Goal: Information Seeking & Learning: Understand process/instructions

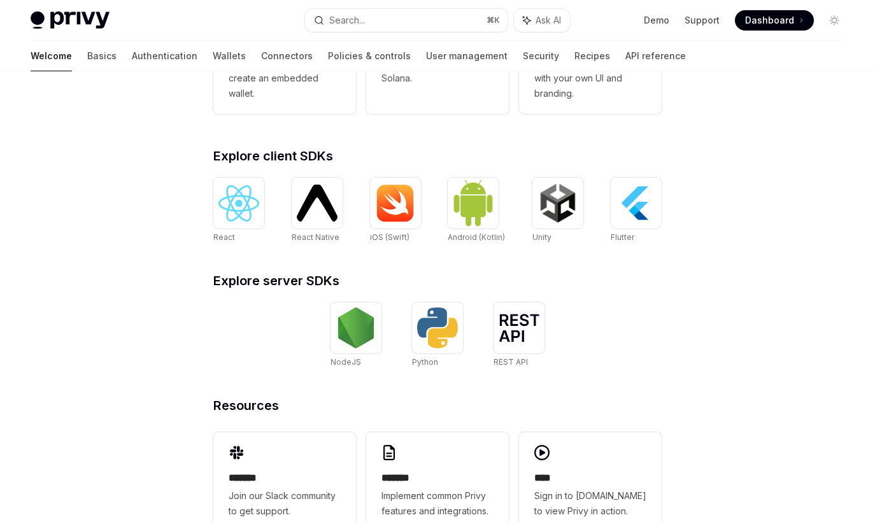
scroll to position [484, 0]
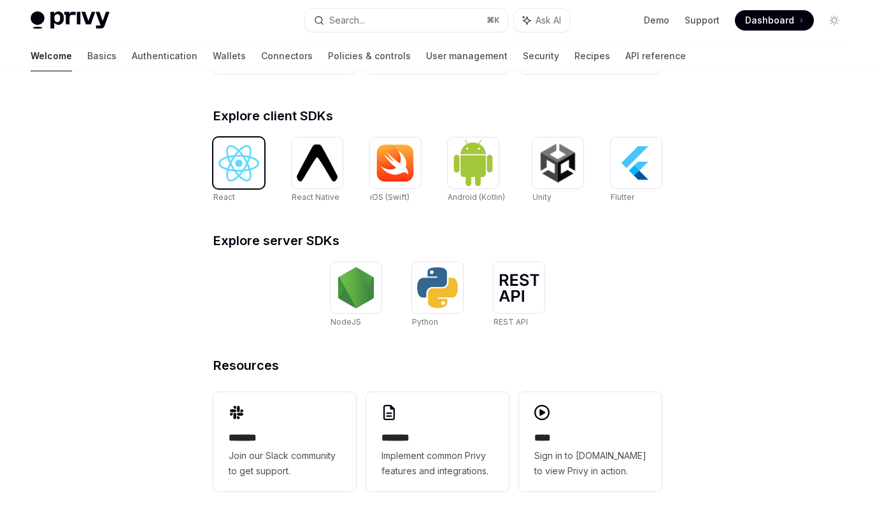
click at [247, 178] on img at bounding box center [238, 163] width 41 height 36
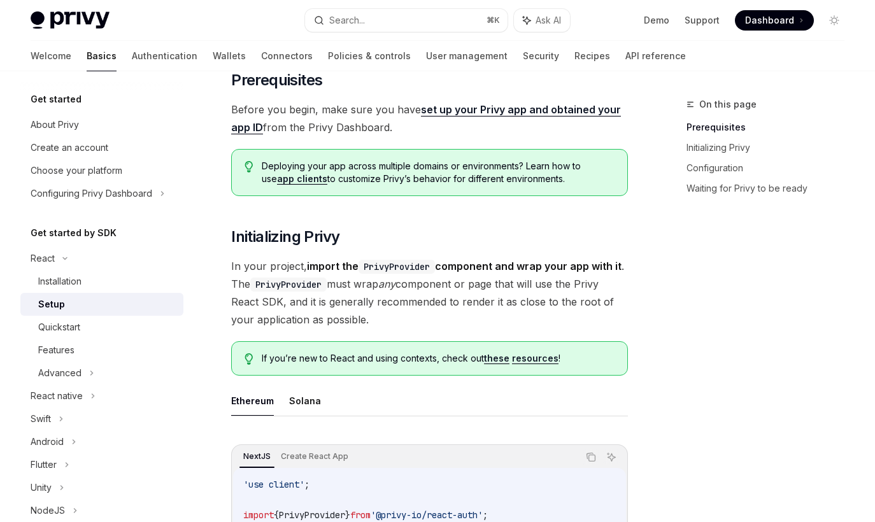
click at [185, 53] on div "Welcome Basics Authentication Wallets Connectors Policies & controls User manag…" at bounding box center [358, 56] width 655 height 31
click at [213, 53] on link "Wallets" at bounding box center [229, 56] width 33 height 31
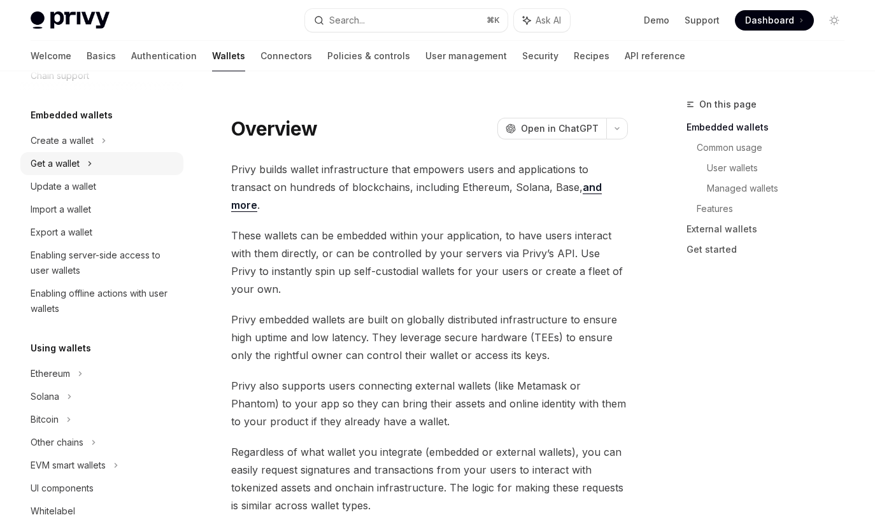
scroll to position [59, 0]
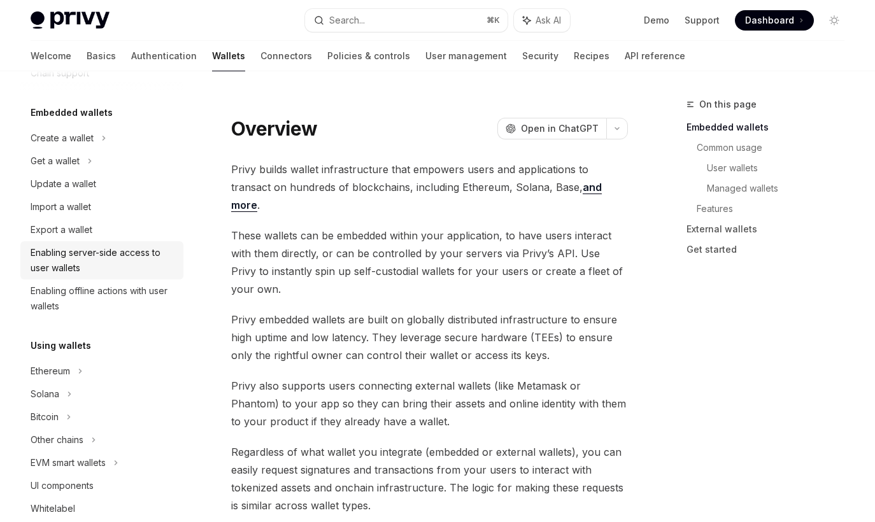
click at [85, 261] on div "Enabling server-side access to user wallets" at bounding box center [103, 260] width 145 height 31
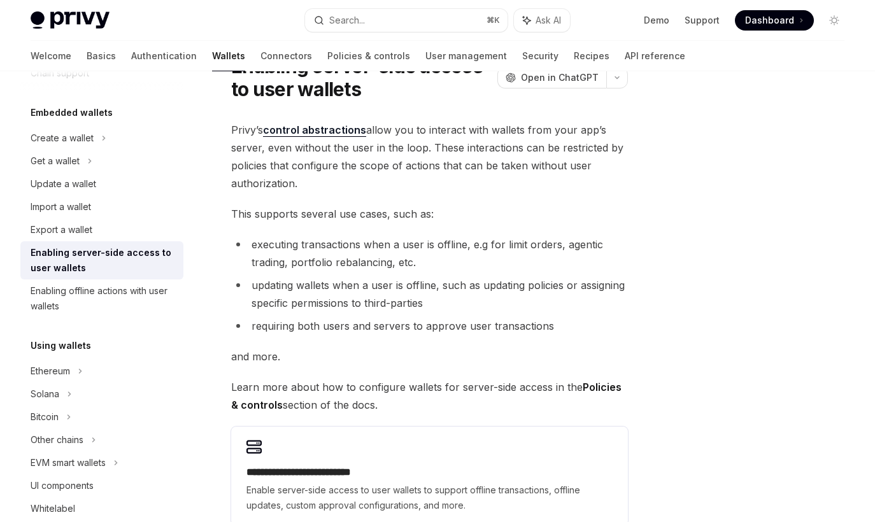
scroll to position [65, 0]
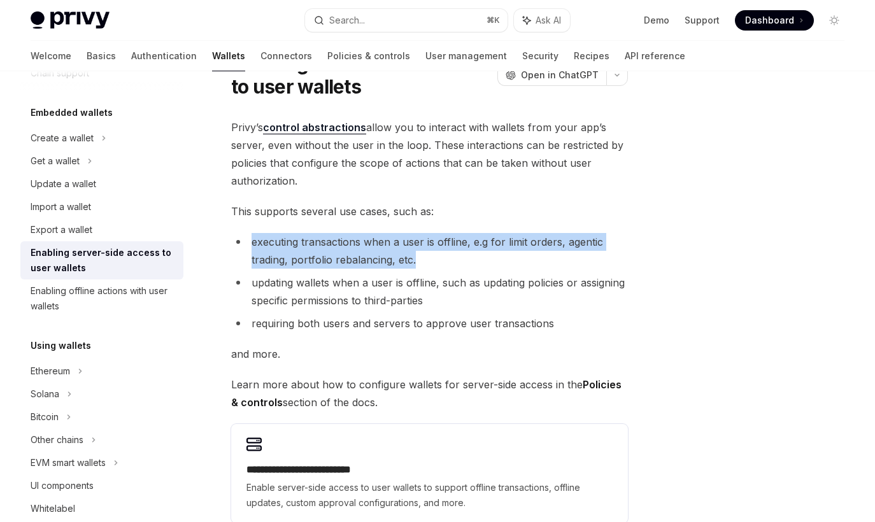
drag, startPoint x: 427, startPoint y: 258, endPoint x: 250, endPoint y: 241, distance: 178.5
click at [250, 241] on li "executing transactions when a user is offline, e.g for limit orders, agentic tr…" at bounding box center [429, 251] width 397 height 36
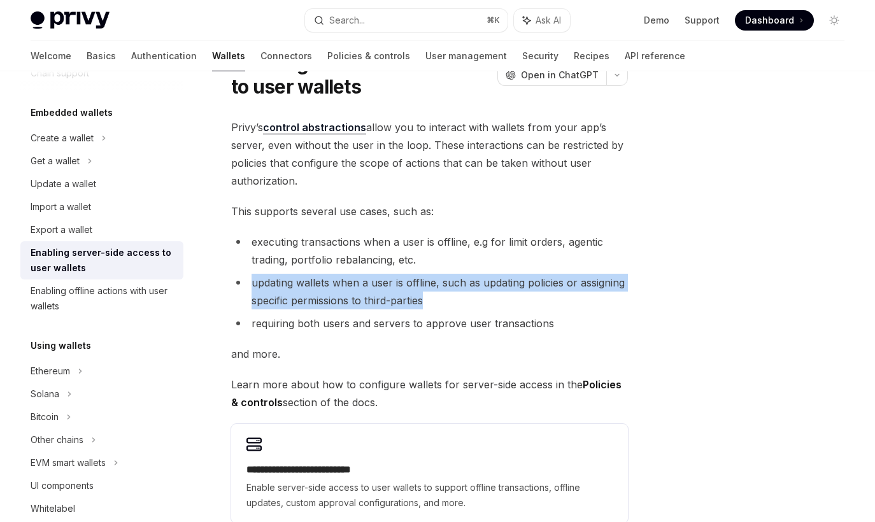
drag, startPoint x: 441, startPoint y: 299, endPoint x: 250, endPoint y: 289, distance: 192.0
click at [250, 289] on li "updating wallets when a user is offline, such as updating policies or assigning…" at bounding box center [429, 292] width 397 height 36
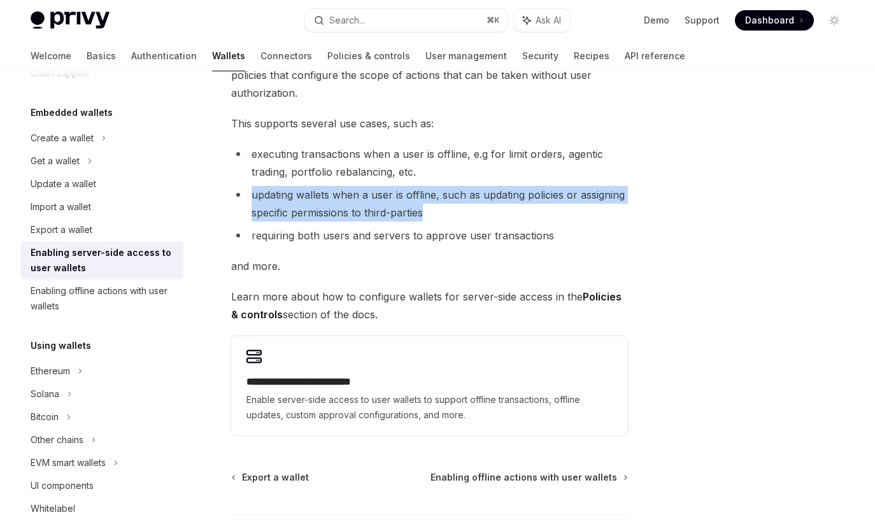
scroll to position [154, 0]
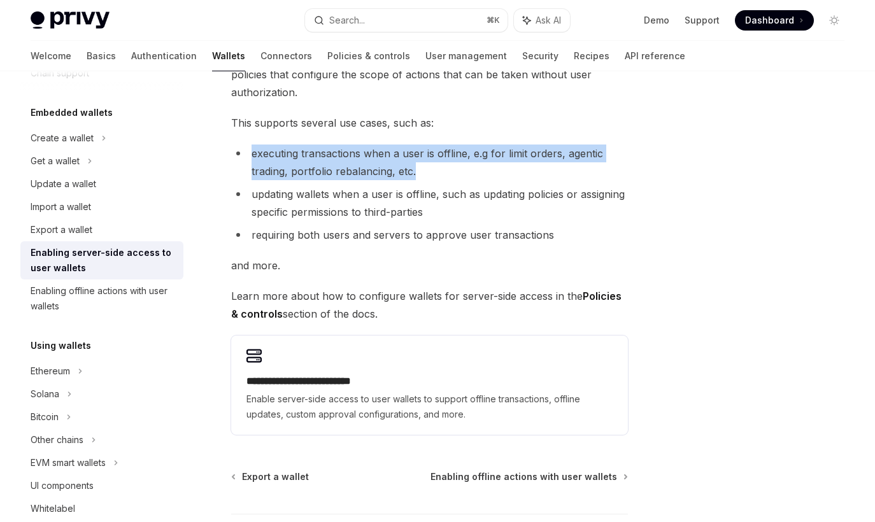
drag, startPoint x: 433, startPoint y: 171, endPoint x: 251, endPoint y: 159, distance: 182.6
click at [251, 159] on li "executing transactions when a user is offline, e.g for limit orders, agentic tr…" at bounding box center [429, 163] width 397 height 36
click at [101, 298] on div "Enabling offline actions with user wallets" at bounding box center [103, 298] width 145 height 31
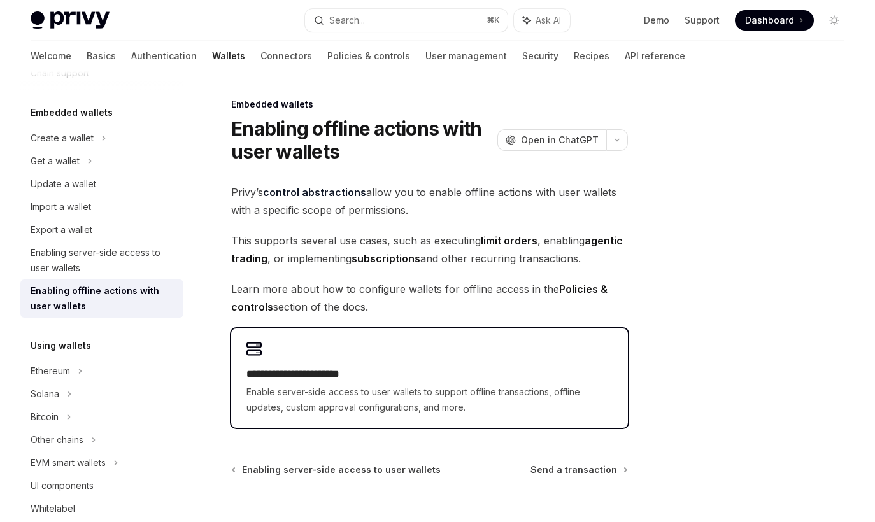
click at [373, 375] on h2 "**********" at bounding box center [430, 374] width 366 height 15
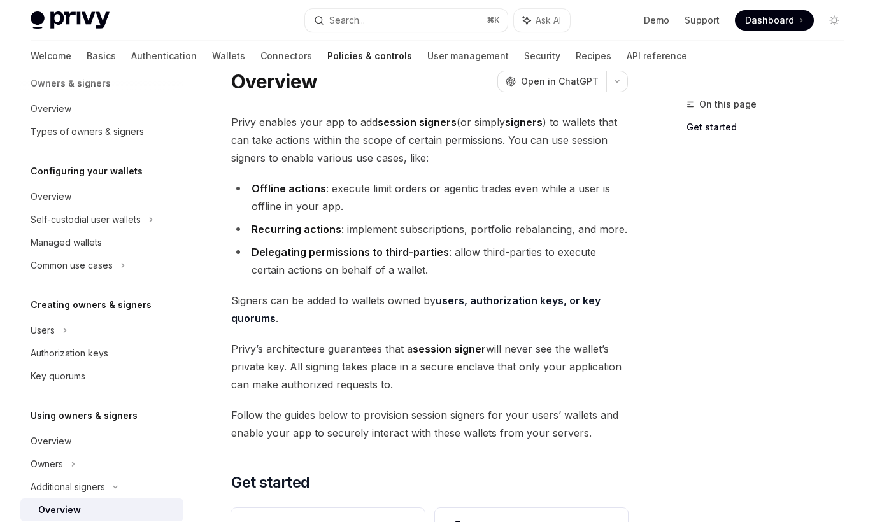
scroll to position [48, 0]
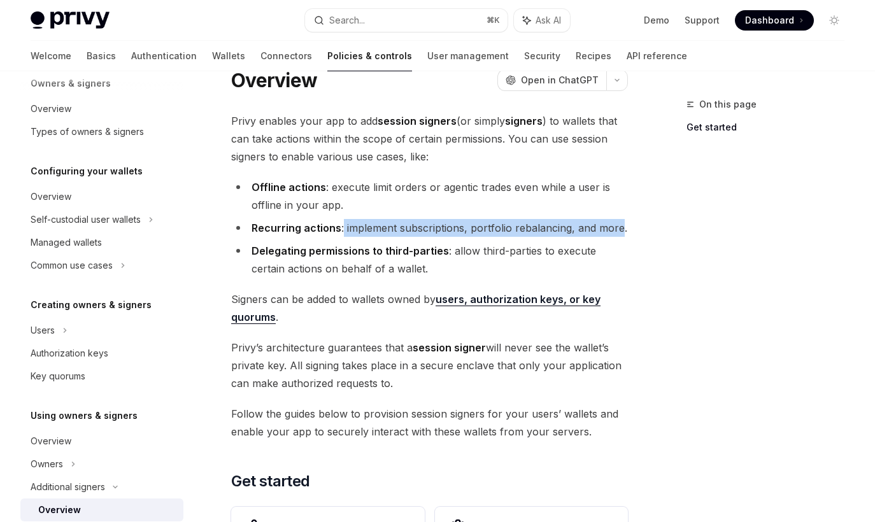
drag, startPoint x: 620, startPoint y: 227, endPoint x: 343, endPoint y: 225, distance: 277.1
click at [343, 225] on li "Recurring actions : implement subscriptions, portfolio rebalancing, and more." at bounding box center [429, 228] width 397 height 18
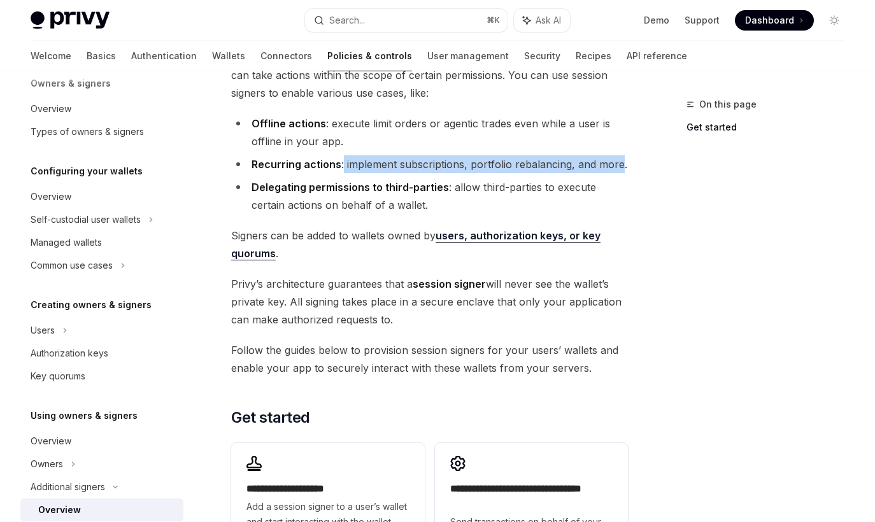
scroll to position [113, 0]
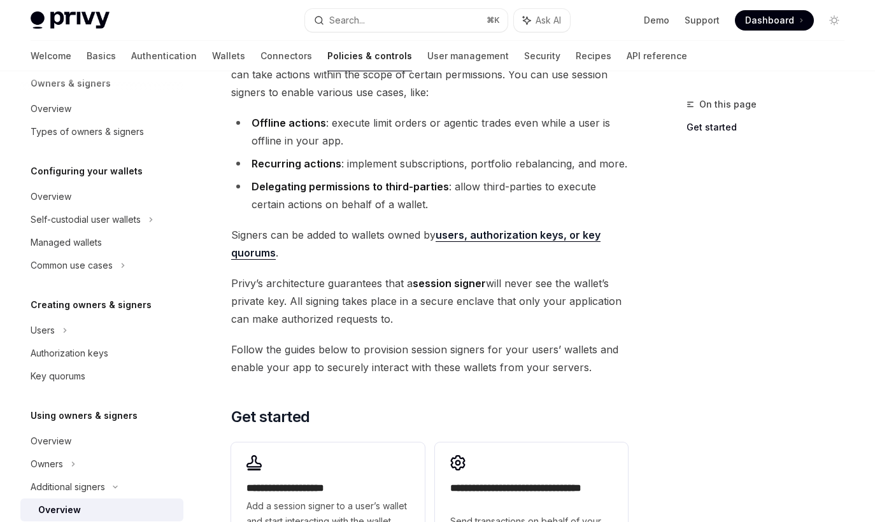
click at [387, 274] on div "**********" at bounding box center [429, 305] width 397 height 515
drag, startPoint x: 373, startPoint y: 301, endPoint x: 429, endPoint y: 320, distance: 58.6
click at [429, 320] on span "[PERSON_NAME]’s architecture guarantees that a session signer will never see th…" at bounding box center [429, 302] width 397 height 54
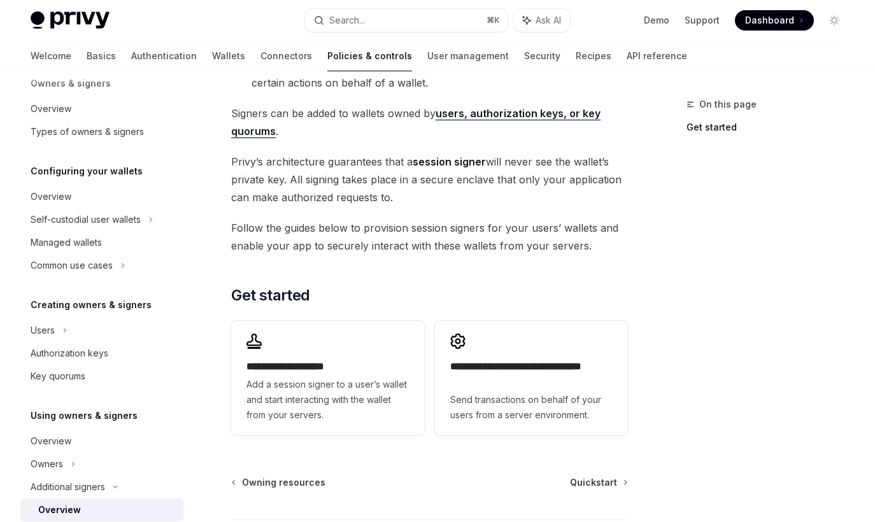
scroll to position [236, 0]
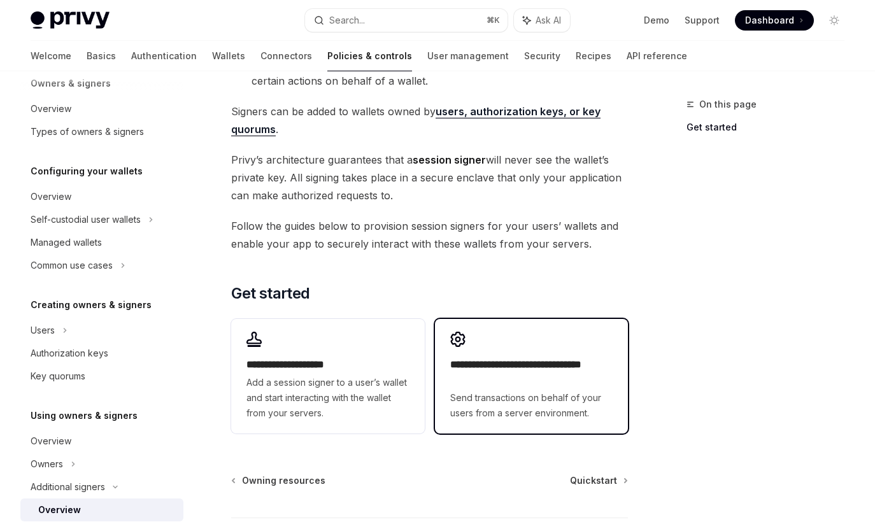
click at [443, 366] on div "**********" at bounding box center [531, 376] width 193 height 115
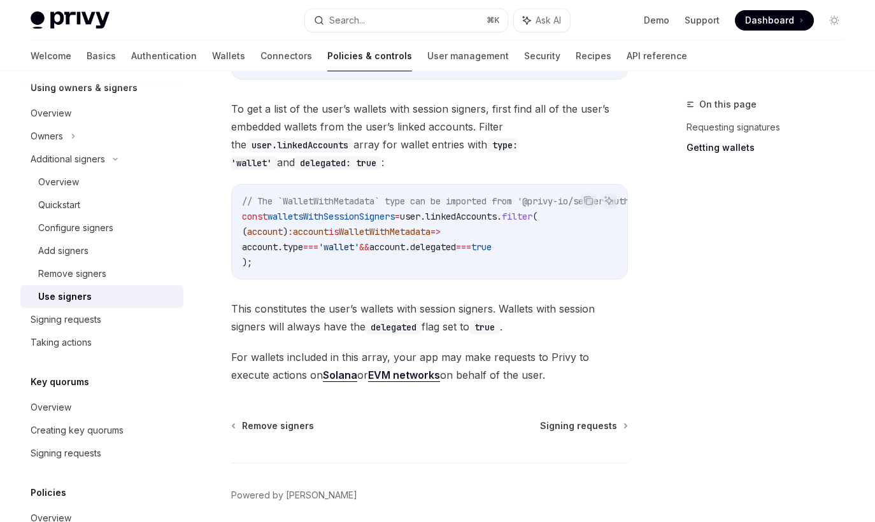
scroll to position [674, 0]
click at [566, 430] on span "Signing requests" at bounding box center [578, 425] width 77 height 13
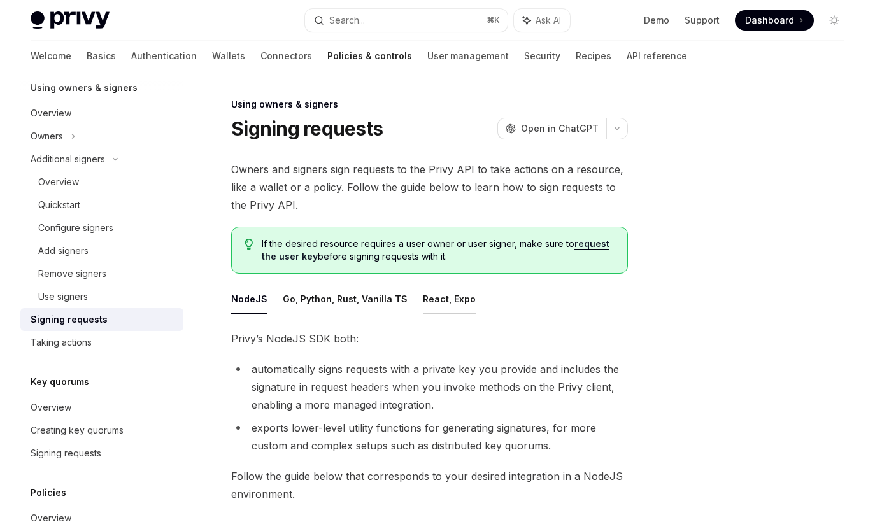
click at [423, 297] on button "React, Expo" at bounding box center [449, 299] width 53 height 30
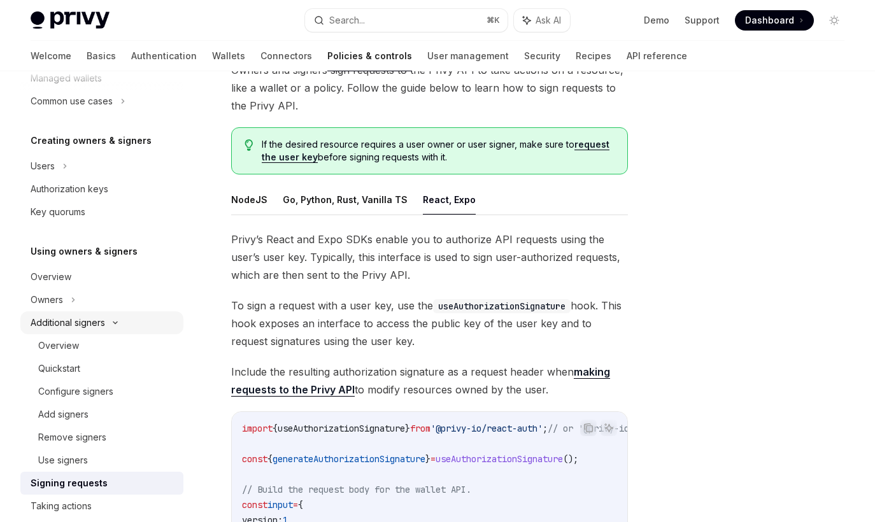
scroll to position [222, 0]
click at [212, 55] on link "Wallets" at bounding box center [228, 56] width 33 height 31
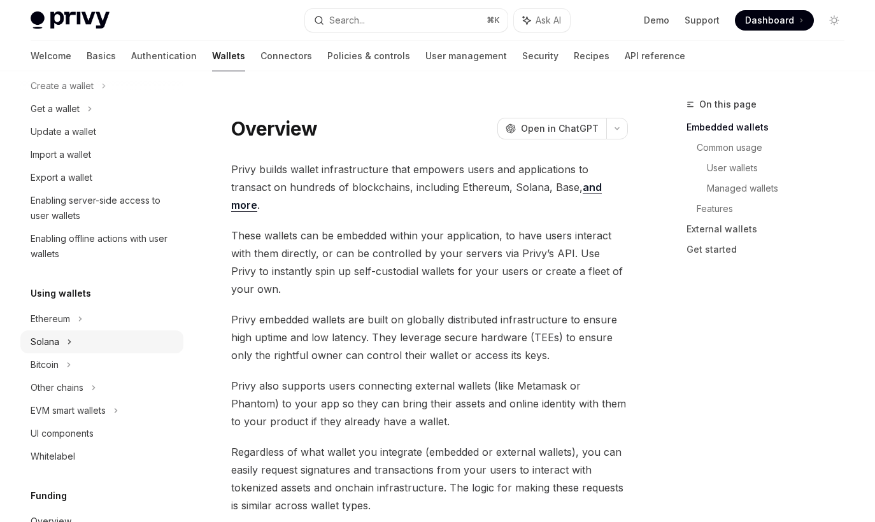
click at [103, 120] on div "Solana" at bounding box center [101, 108] width 163 height 23
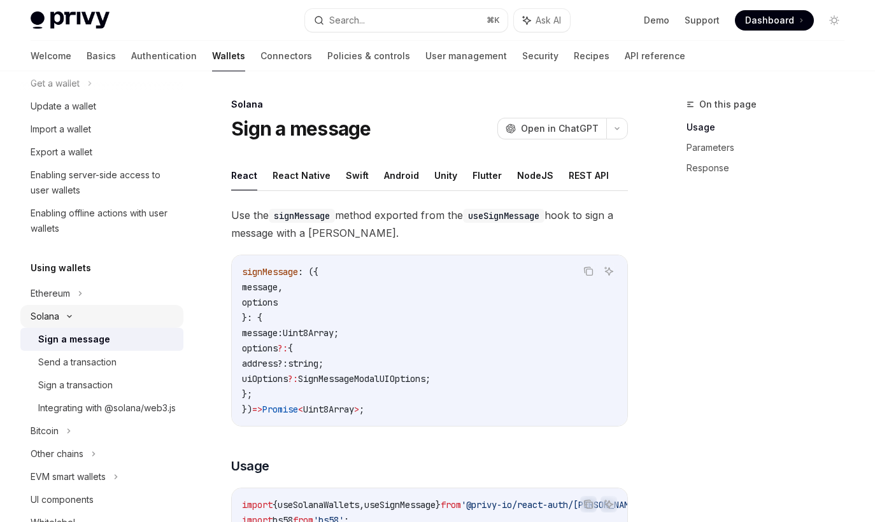
scroll to position [140, 0]
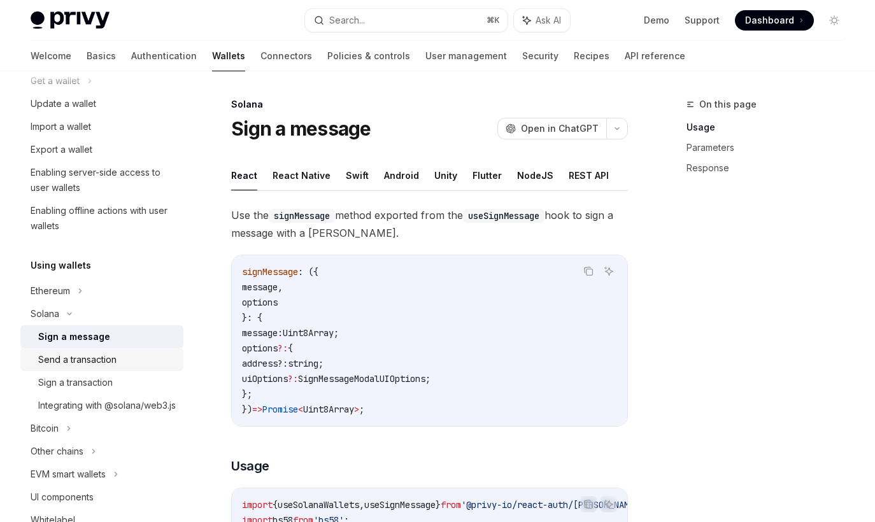
click at [99, 351] on link "Send a transaction" at bounding box center [101, 359] width 163 height 23
type textarea "*"
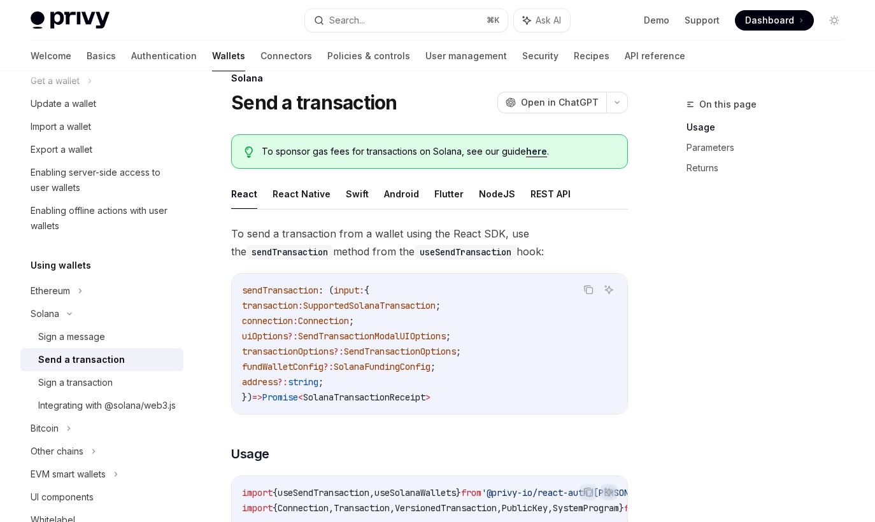
scroll to position [32, 0]
